Goal: Information Seeking & Learning: Learn about a topic

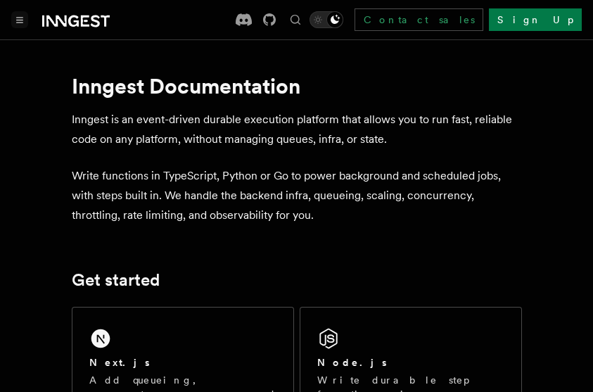
click at [14, 18] on button "Toggle navigation" at bounding box center [19, 19] width 17 height 17
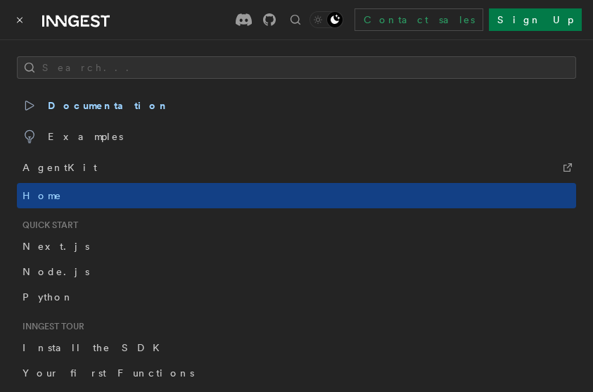
click at [14, 18] on button "Toggle navigation" at bounding box center [19, 19] width 17 height 17
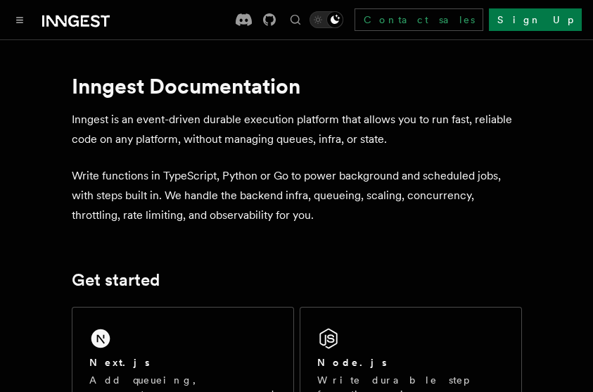
click at [57, 21] on icon at bounding box center [56, 20] width 20 height 11
drag, startPoint x: 291, startPoint y: 281, endPoint x: 278, endPoint y: 145, distance: 137.0
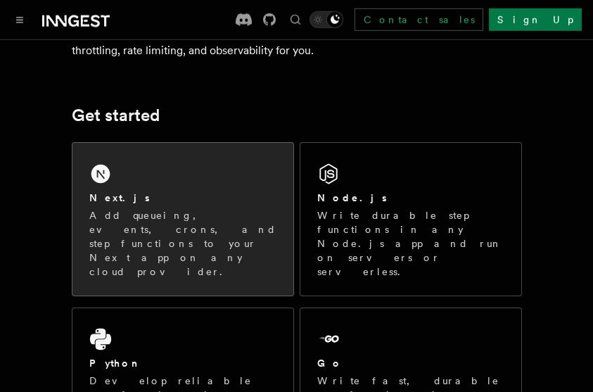
scroll to position [165, 0]
click at [178, 196] on div "Next.js" at bounding box center [182, 197] width 187 height 15
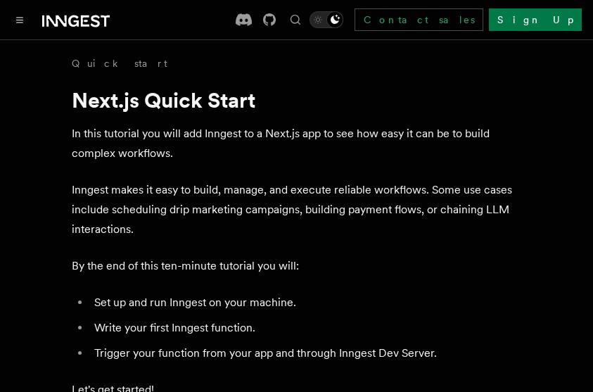
drag, startPoint x: 331, startPoint y: 318, endPoint x: 160, endPoint y: 93, distance: 283.0
click at [18, 11] on div at bounding box center [60, 20] width 98 height 20
click at [18, 13] on button "Toggle navigation" at bounding box center [19, 19] width 17 height 17
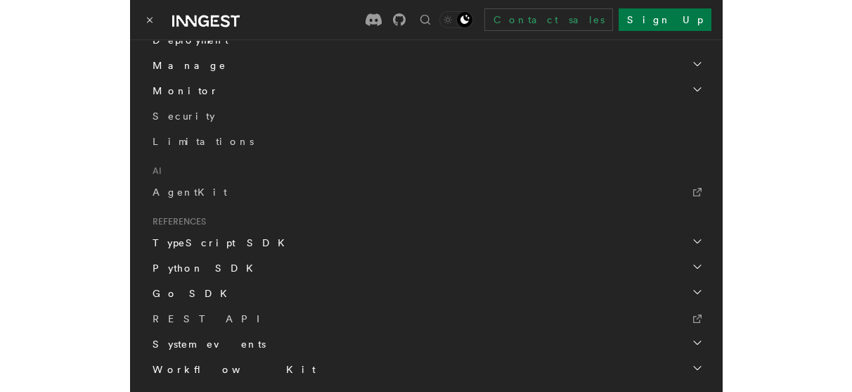
scroll to position [801, 0]
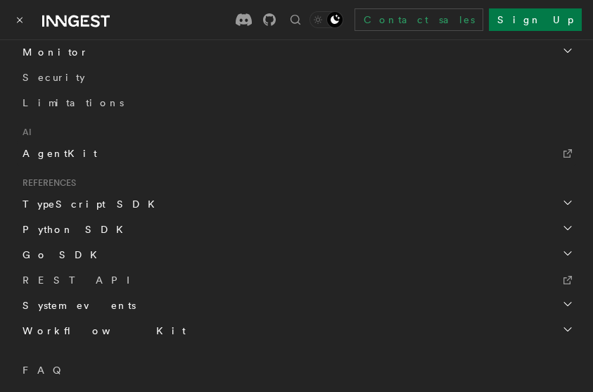
click at [48, 152] on span "AgentKit" at bounding box center [59, 153] width 75 height 11
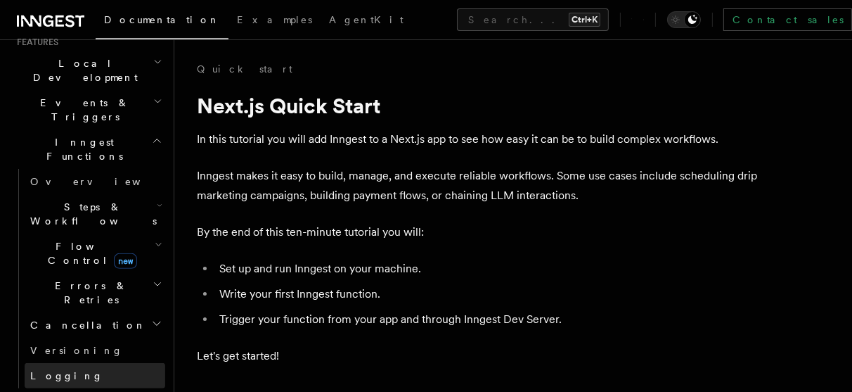
scroll to position [240, 0]
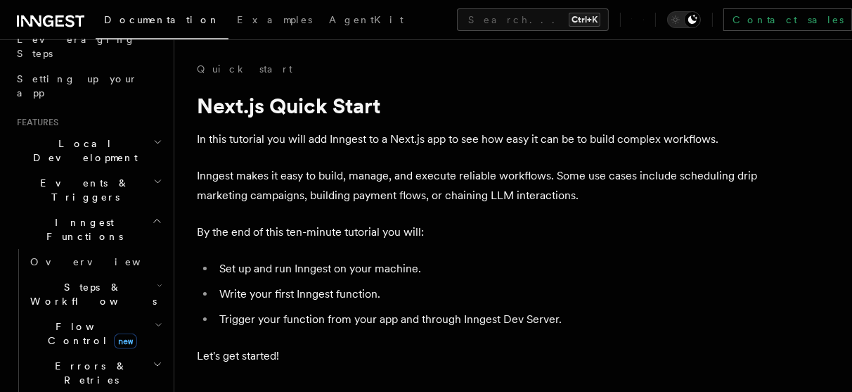
click at [157, 280] on icon "button" at bounding box center [160, 285] width 6 height 11
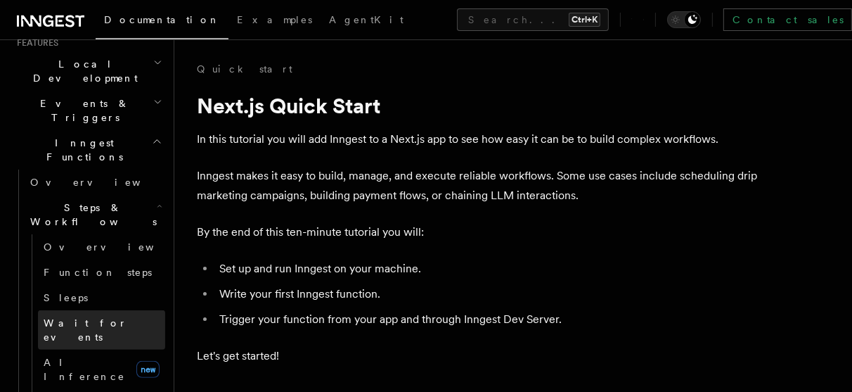
scroll to position [321, 0]
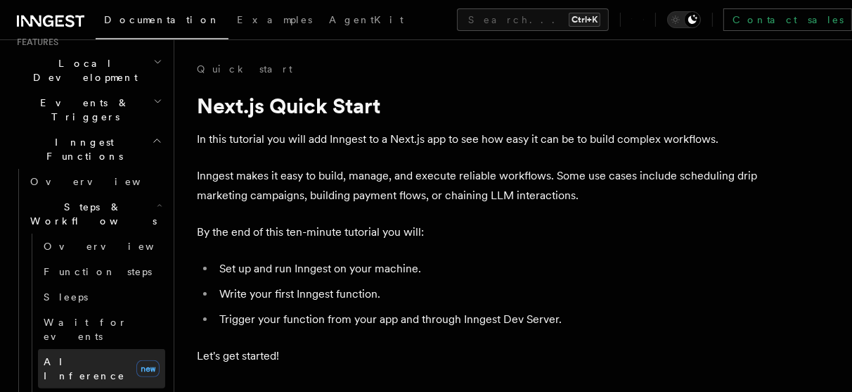
click at [118, 349] on link "AI Inference new" at bounding box center [101, 368] width 127 height 39
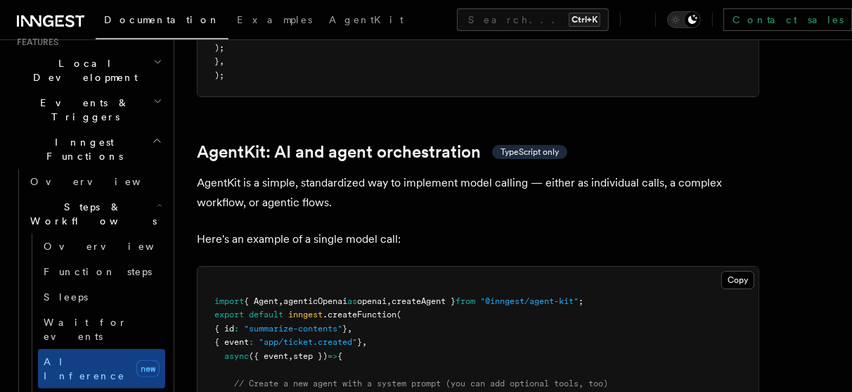
scroll to position [4140, 0]
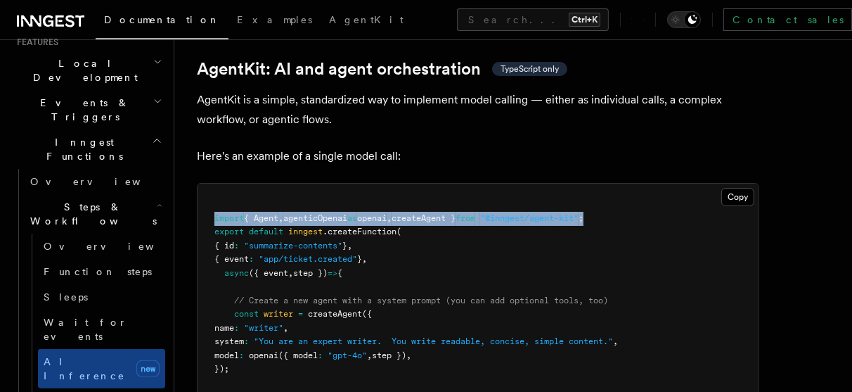
drag, startPoint x: 635, startPoint y: 178, endPoint x: 216, endPoint y: 179, distance: 419.0
click at [216, 183] on pre "import { Agent , agenticOpenai as openai , createAgent } from "@inngest/agent-k…" at bounding box center [478, 334] width 561 height 302
copy span "import { Agent , agenticOpenai as openai , createAgent } from "@inngest/agent-k…"
drag, startPoint x: 233, startPoint y: 261, endPoint x: 278, endPoint y: 332, distance: 84.3
click at [278, 332] on pre "import { Agent , agenticOpenai as openai , createAgent } from "@inngest/agent-k…" at bounding box center [478, 334] width 561 height 302
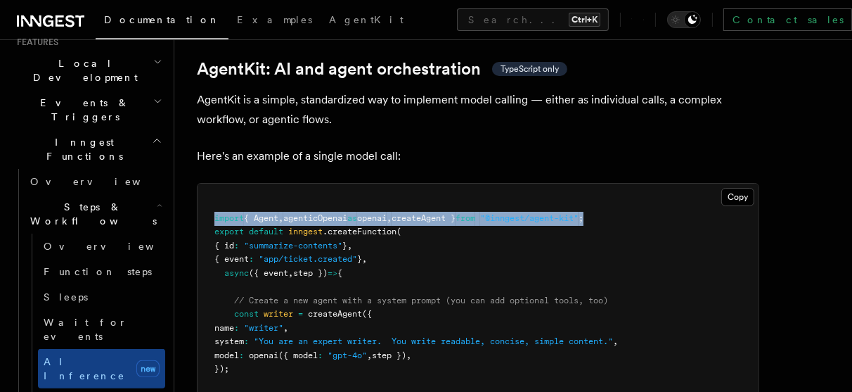
copy code "// Create a new agent with a system prompt (you can add optional tools, too) co…"
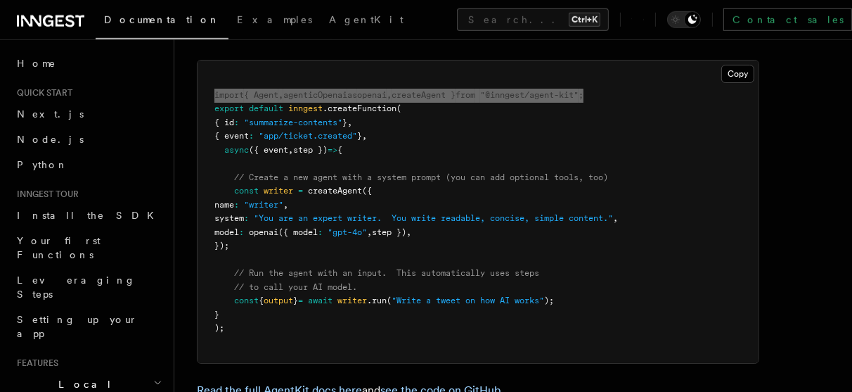
scroll to position [4263, 0]
